Goal: Information Seeking & Learning: Compare options

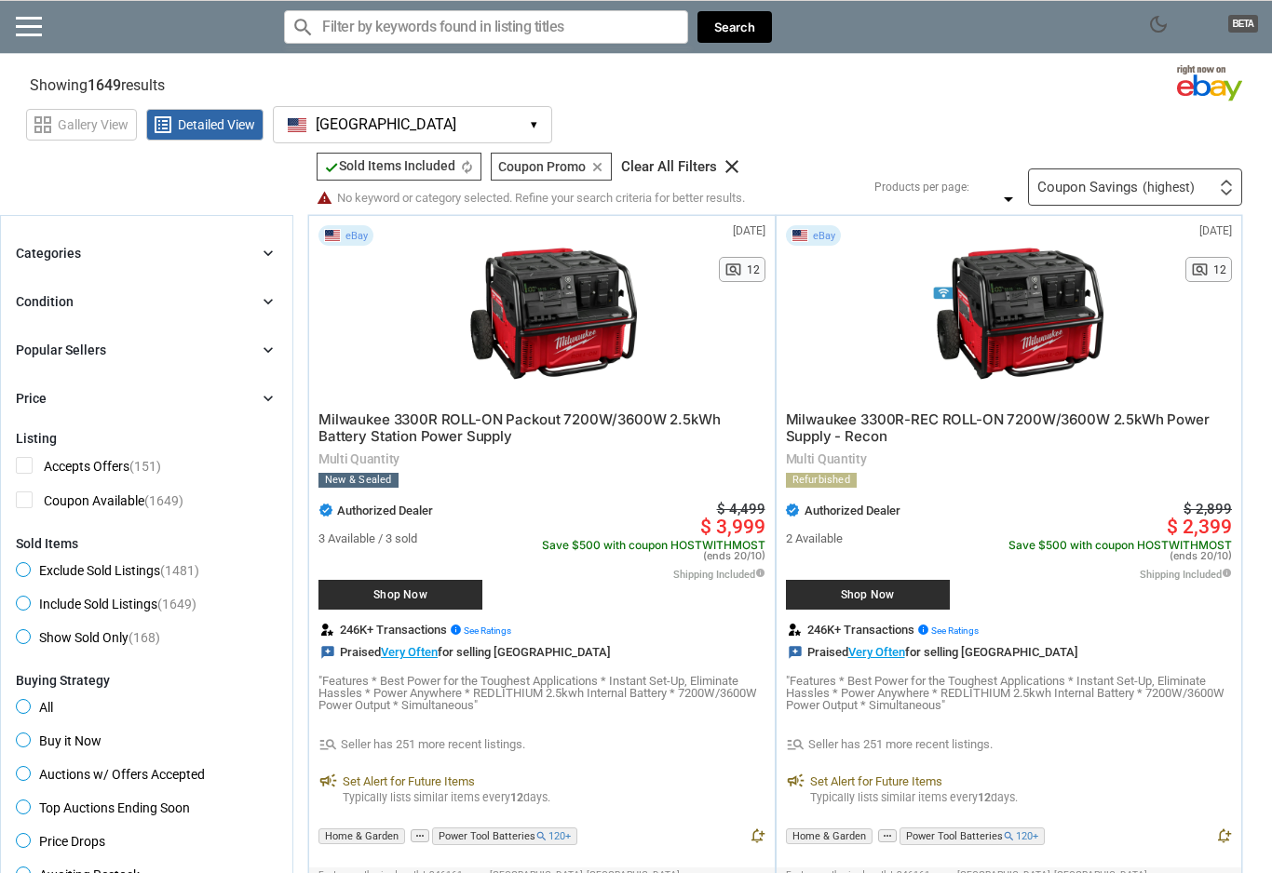
click at [497, 26] on input "Search for models" at bounding box center [486, 27] width 404 height 34
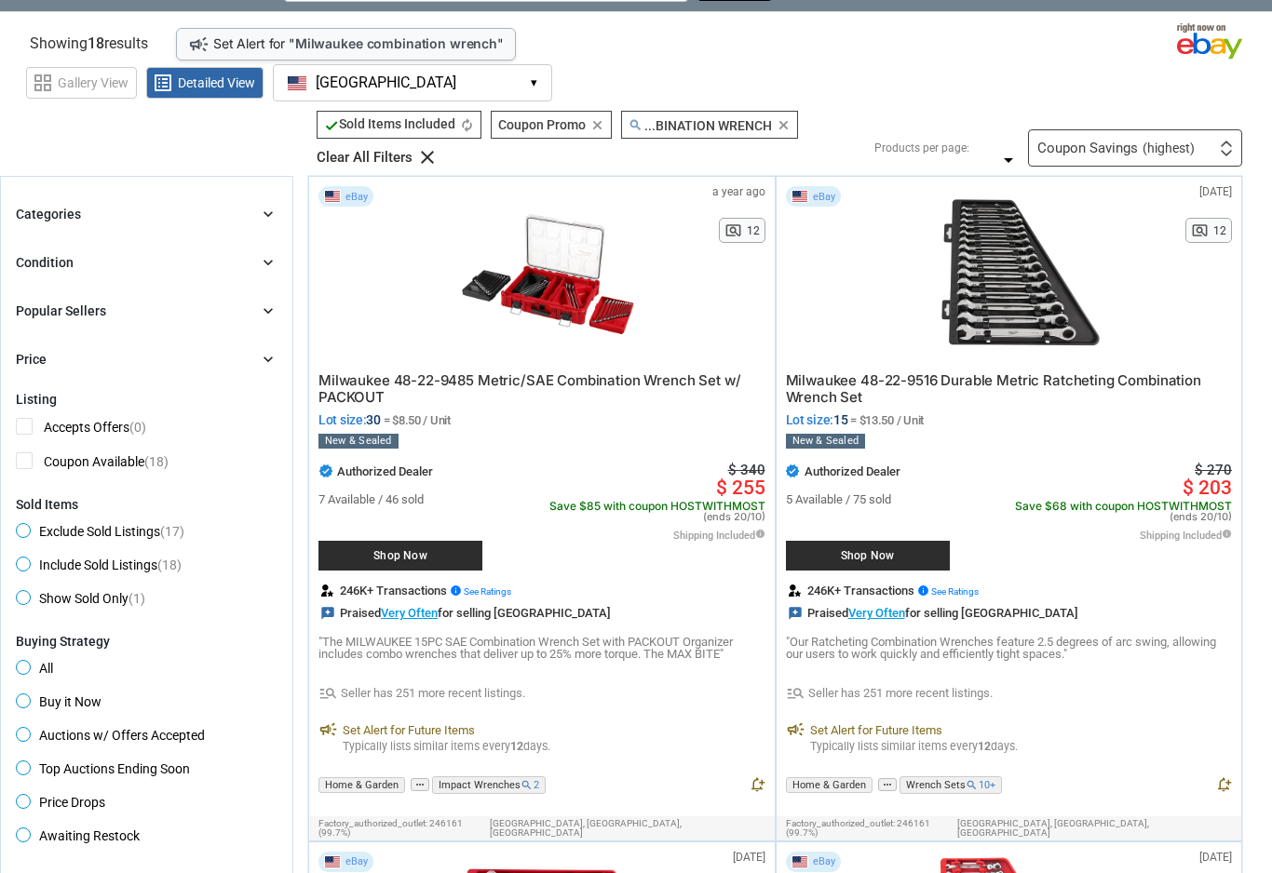
scroll to position [32, 0]
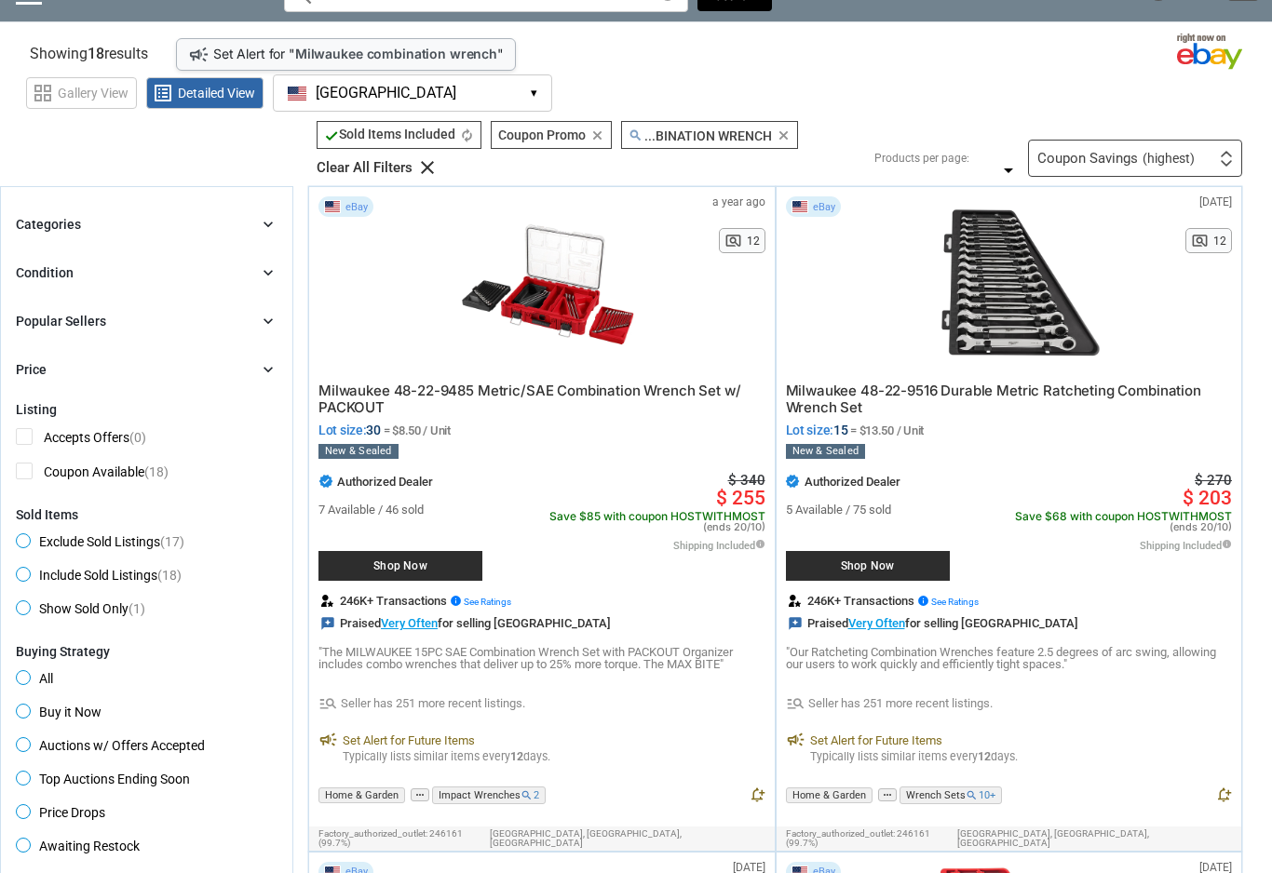
type input "Milwaukee combination wrench"
click at [560, 323] on div at bounding box center [547, 284] width 291 height 177
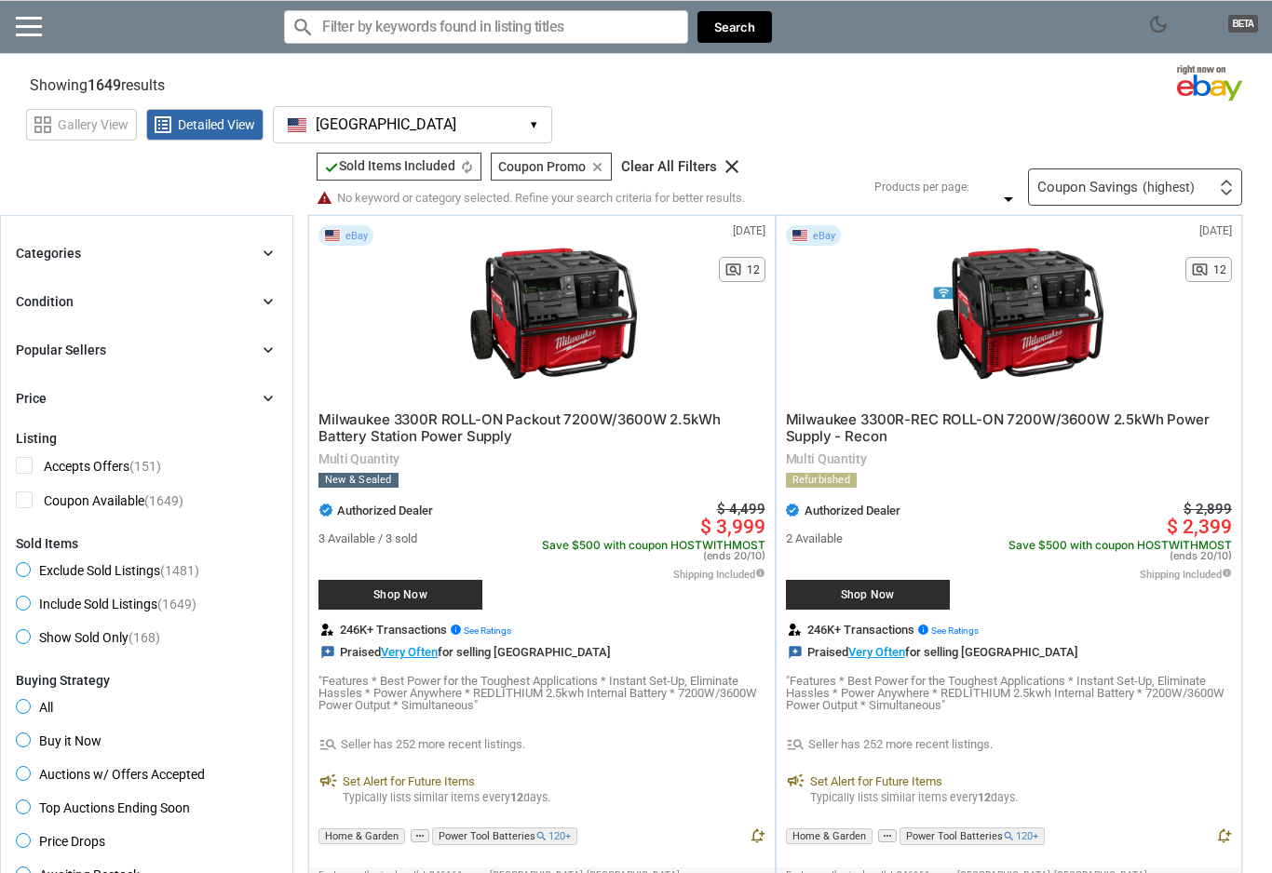
click at [578, 29] on input "Search for models" at bounding box center [486, 27] width 404 height 34
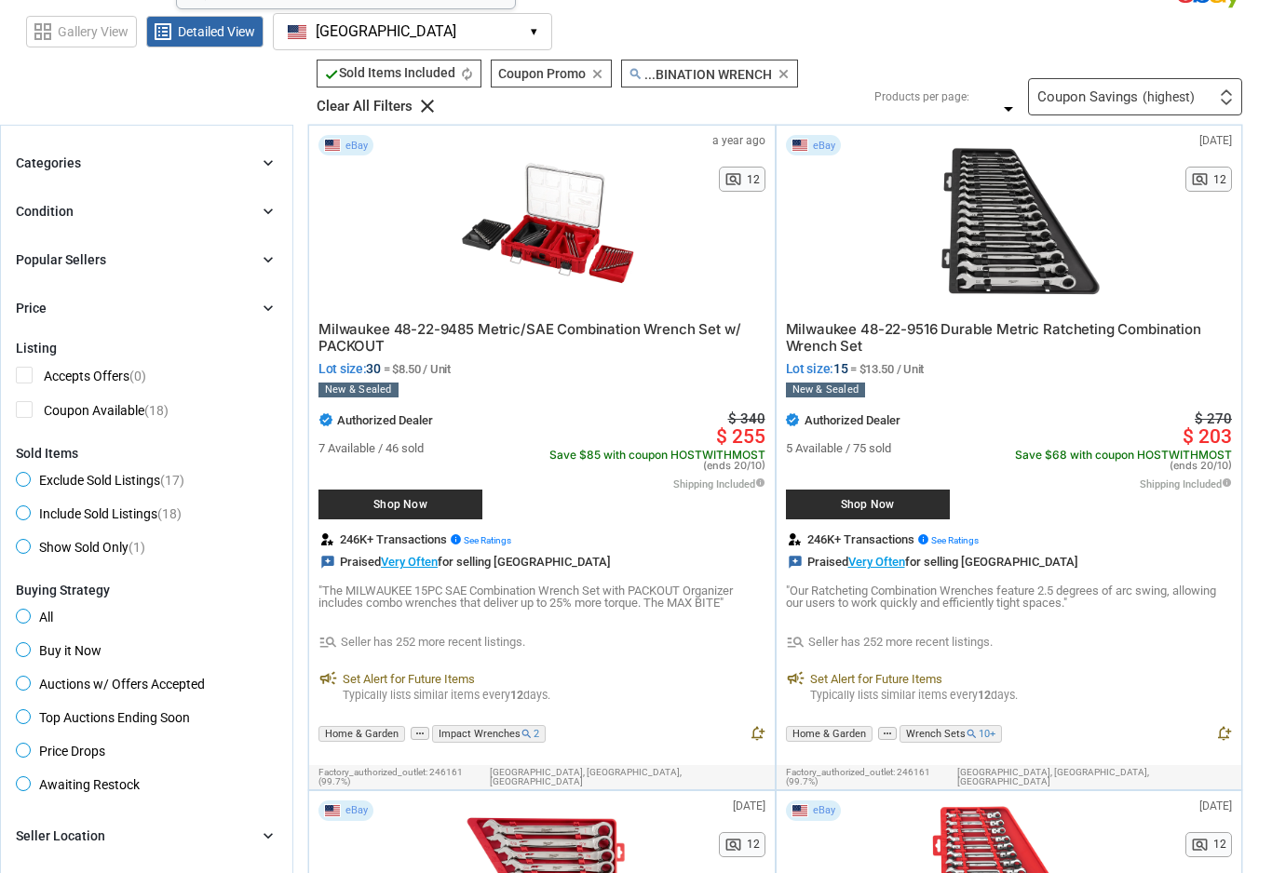
scroll to position [92, 0]
type input "Milwaukee combination wrench"
click at [1156, 337] on span "Milwaukee 48-22-9516 Durable Metric Ratcheting Combination Wrench Set" at bounding box center [993, 338] width 415 height 34
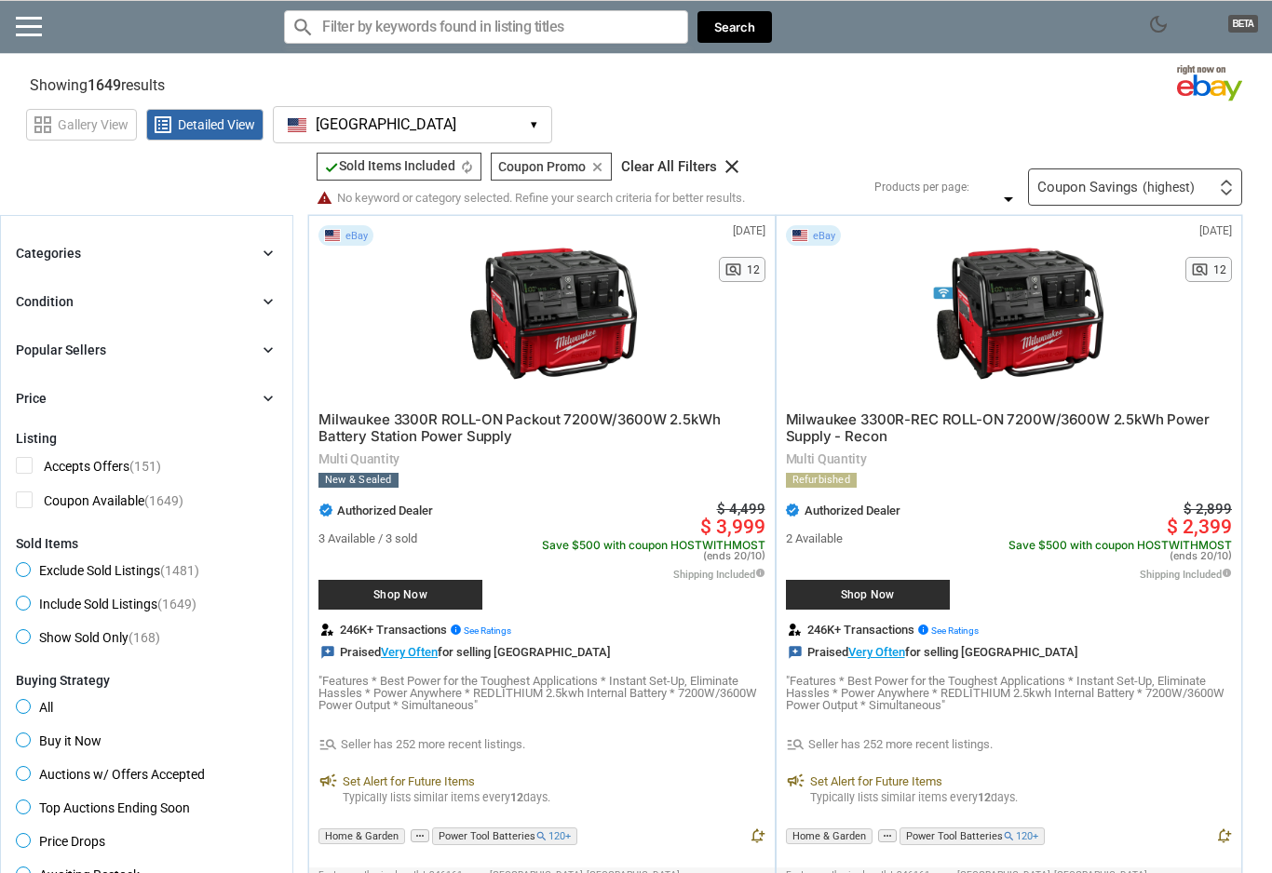
click at [604, 32] on input "Search for models" at bounding box center [486, 27] width 404 height 34
type input "F"
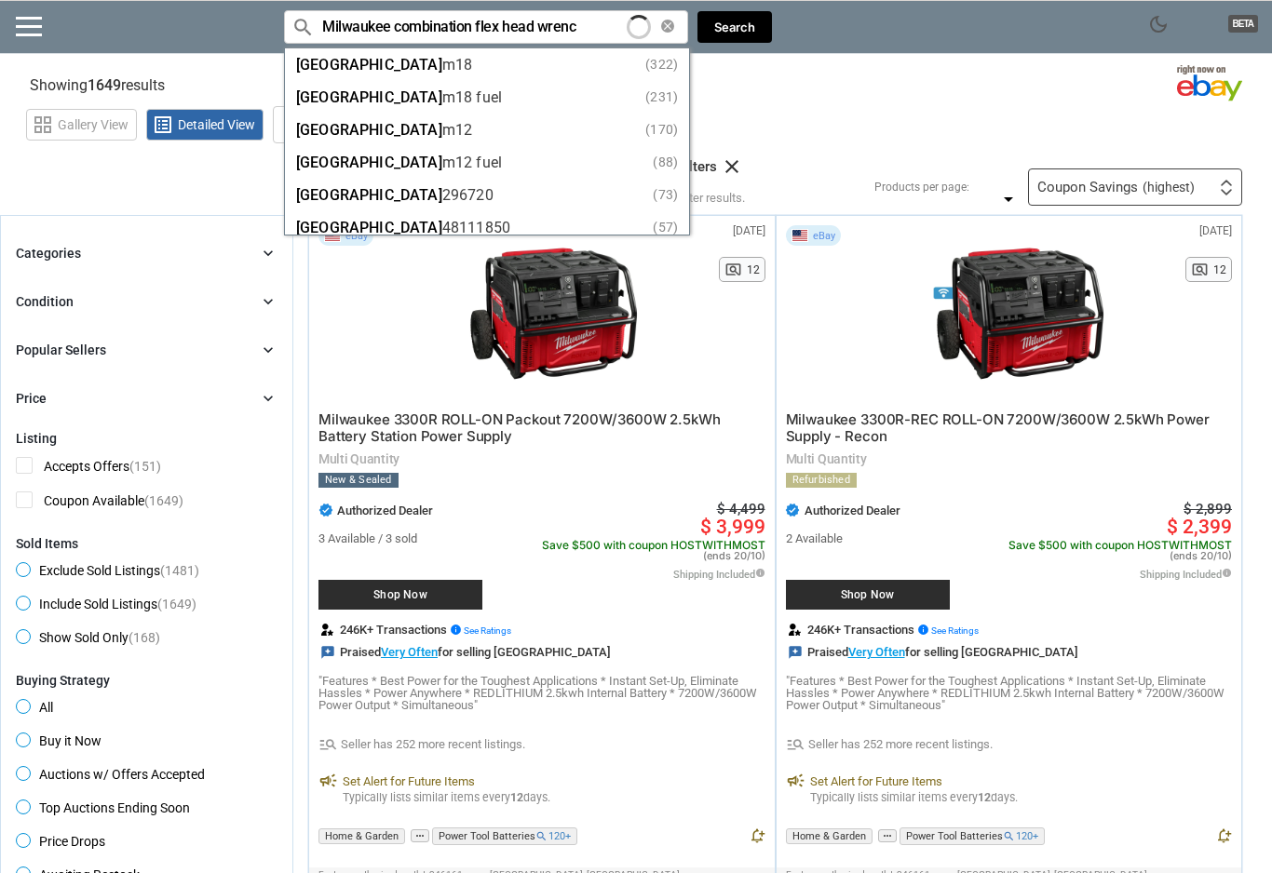
type input "Milwaukee combination flex head wrench"
